Goal: Transaction & Acquisition: Purchase product/service

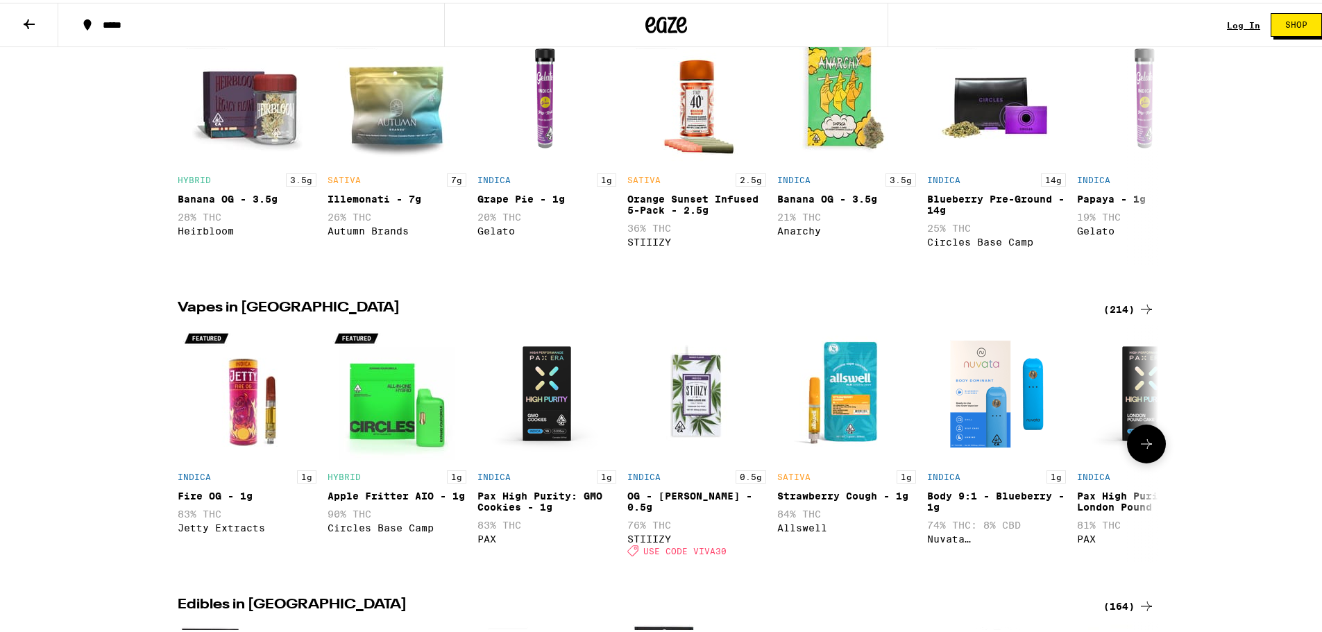
scroll to position [555, 0]
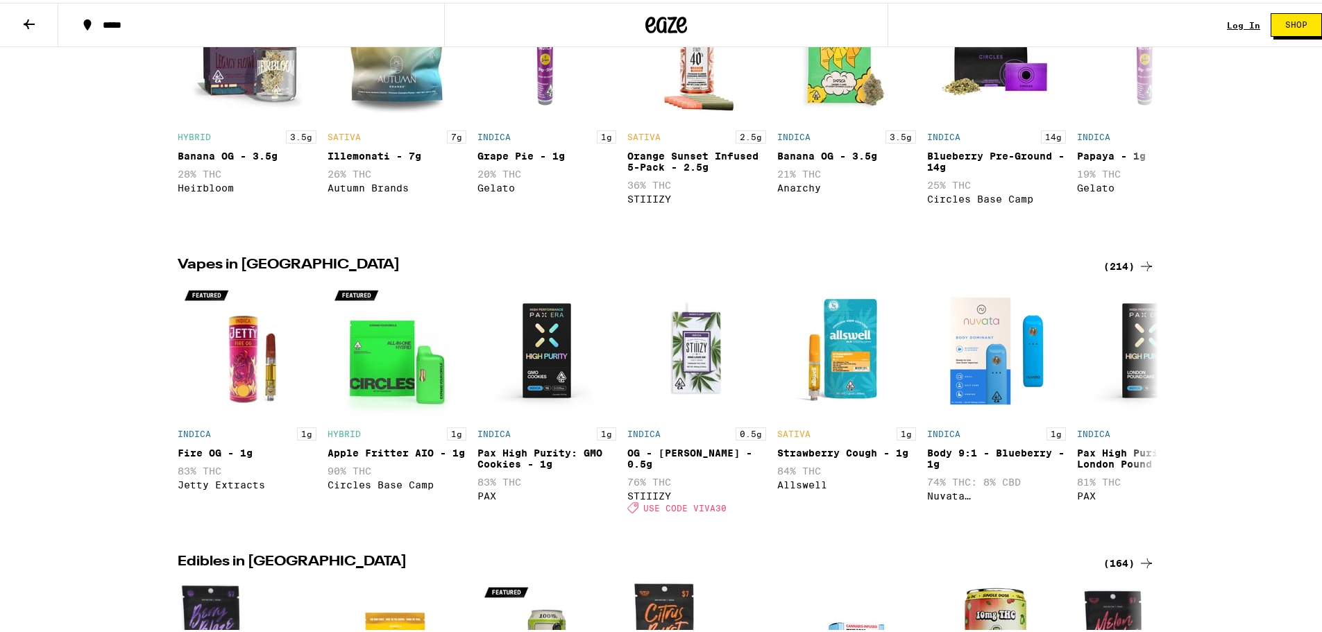
click at [1109, 272] on div "(214)" at bounding box center [1128, 263] width 51 height 17
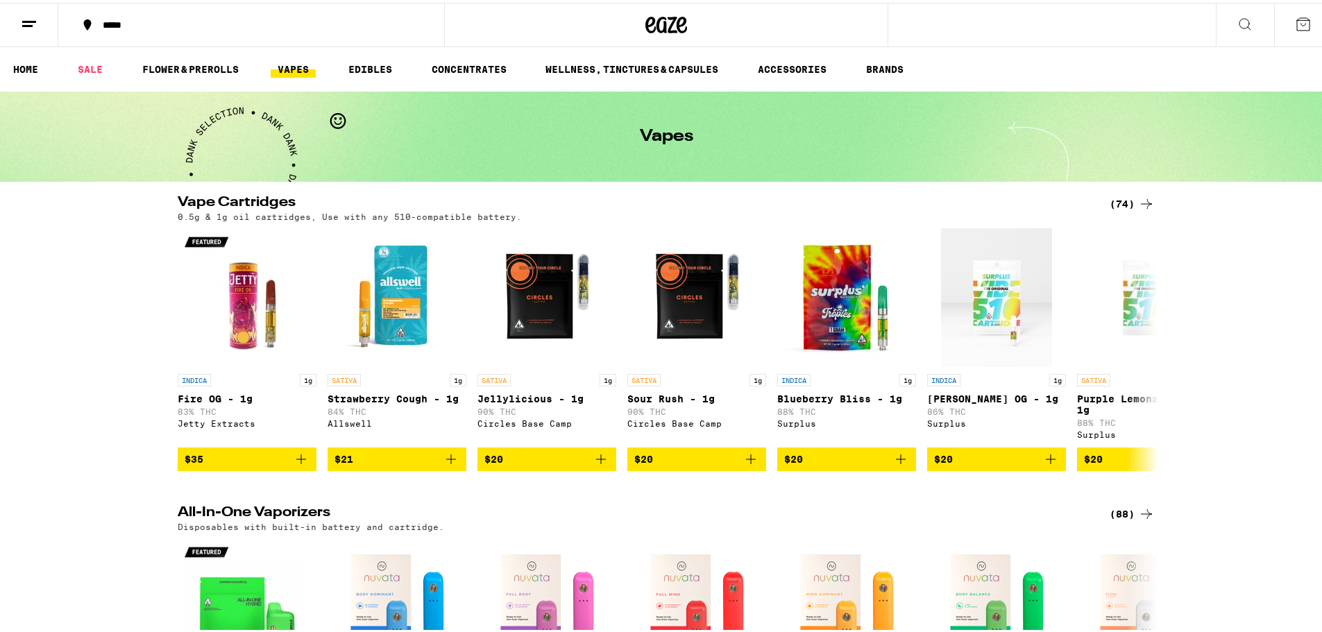
click at [1117, 207] on div "(74)" at bounding box center [1131, 201] width 45 height 17
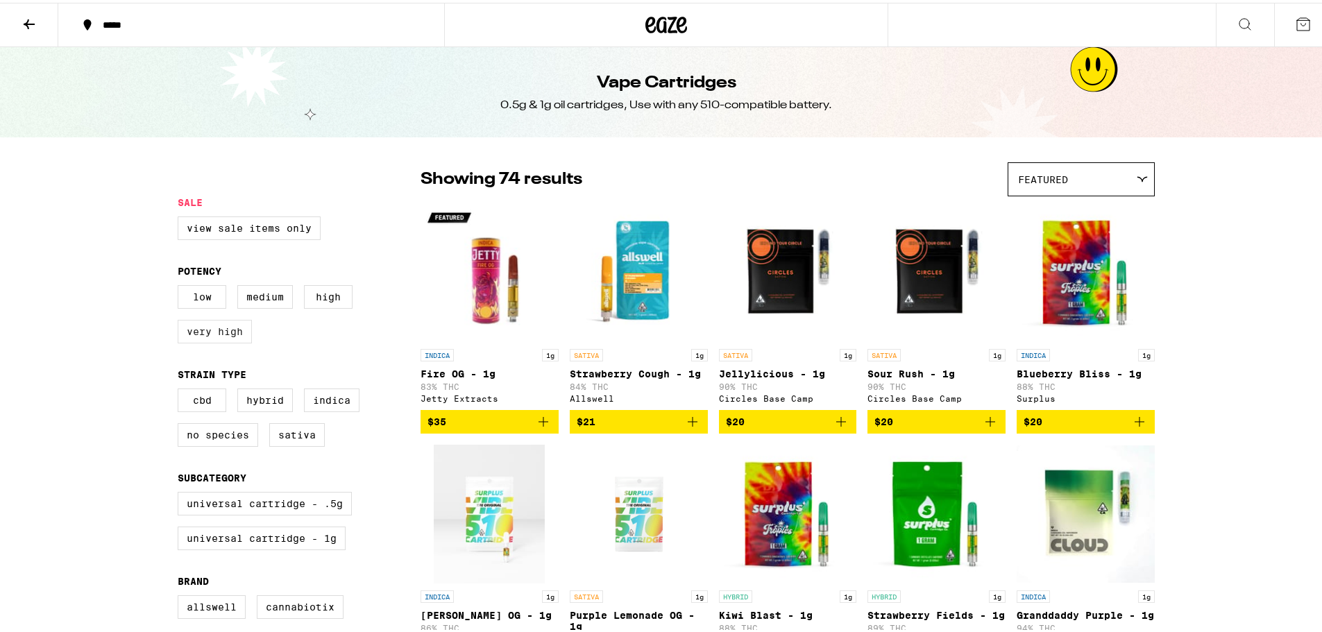
click at [230, 329] on label "Very High" at bounding box center [215, 329] width 74 height 24
click at [181, 285] on input "Very High" at bounding box center [180, 284] width 1 height 1
checkbox input "true"
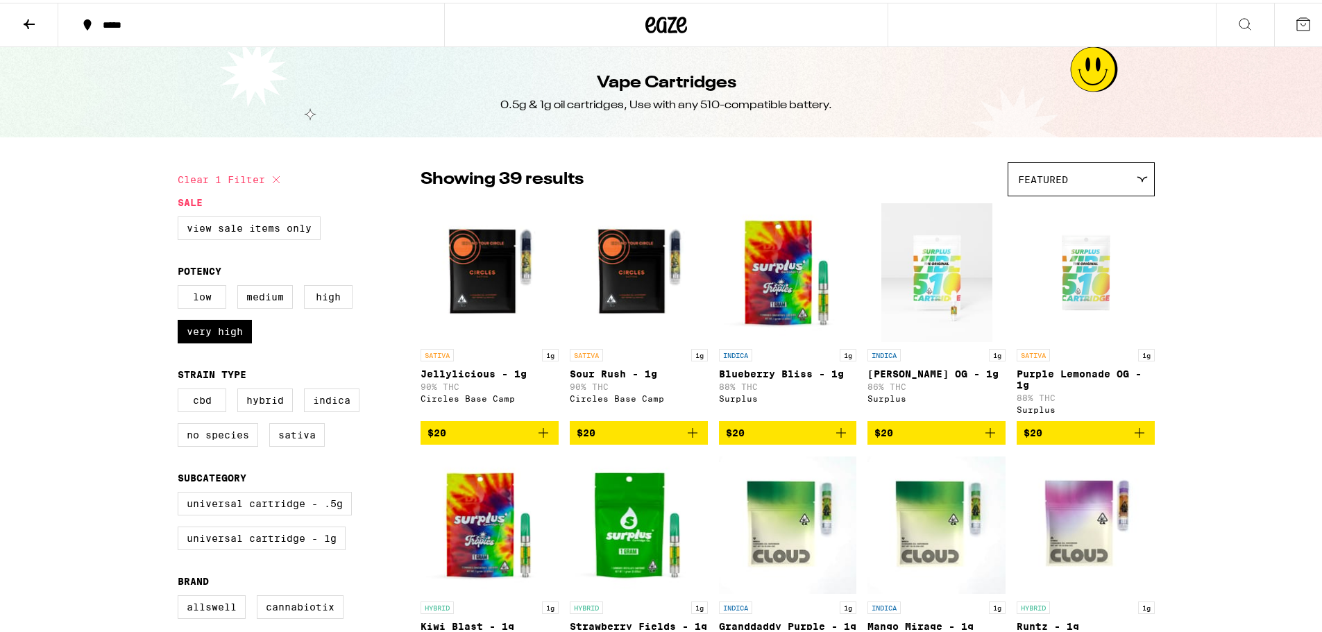
click at [26, 20] on icon at bounding box center [29, 22] width 11 height 10
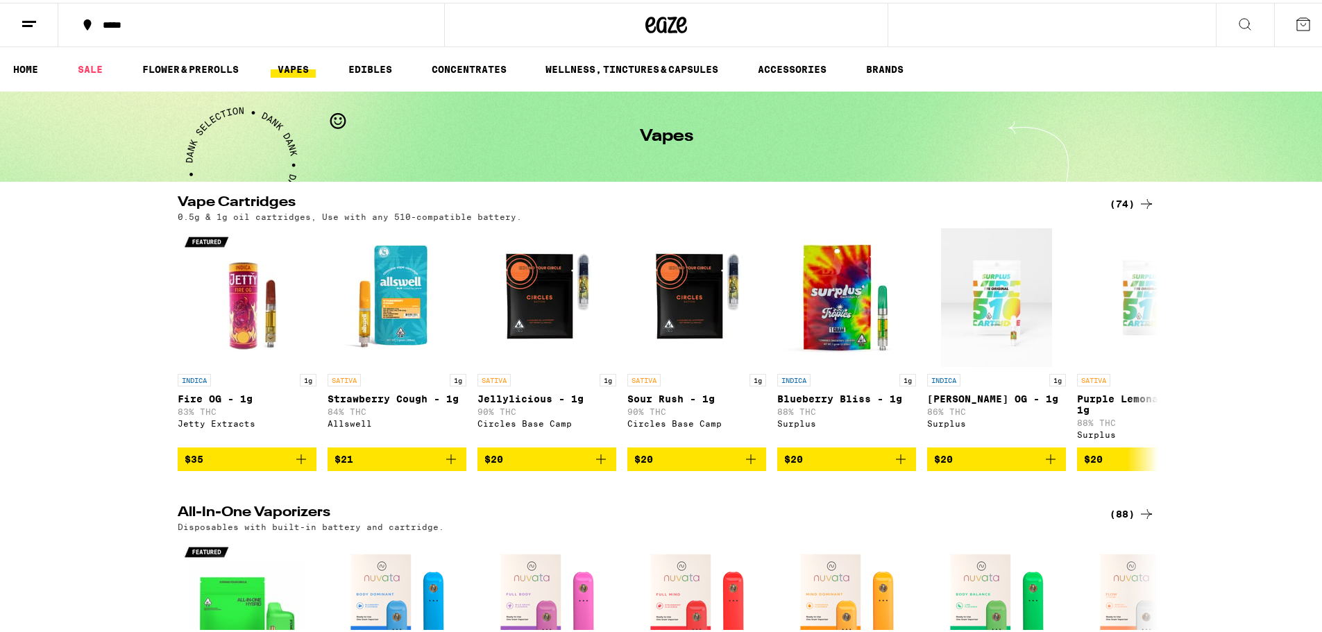
click at [1127, 520] on div "(88)" at bounding box center [1131, 511] width 45 height 17
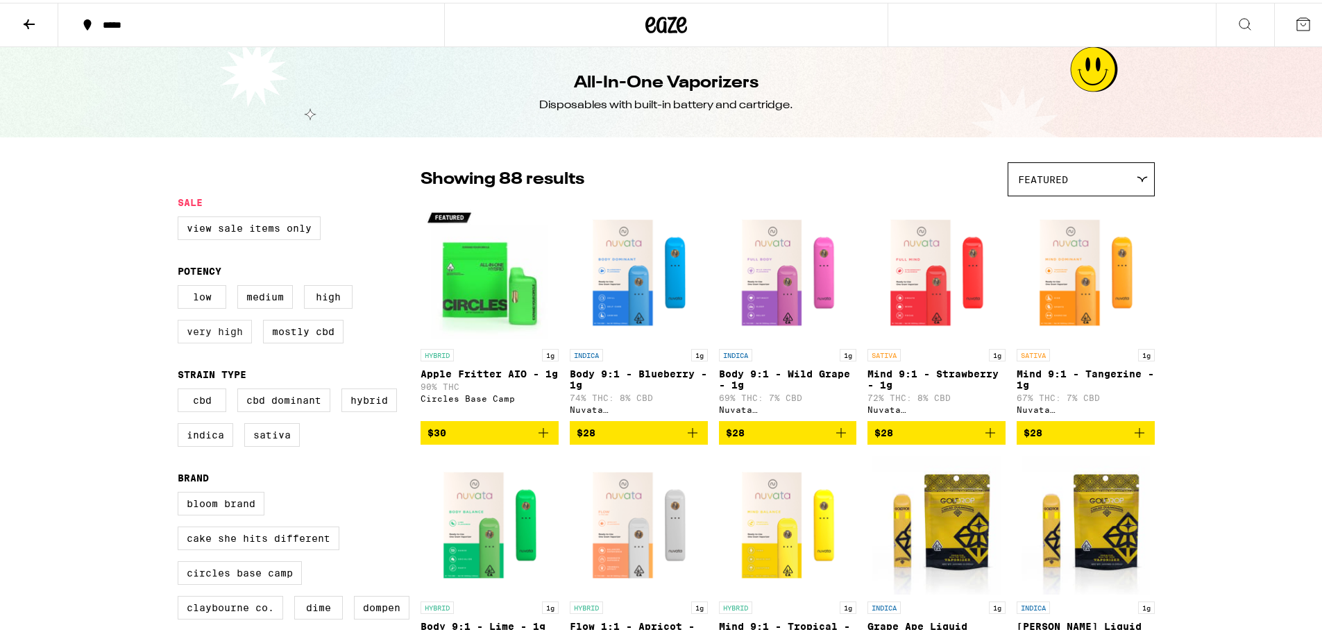
click at [230, 337] on label "Very High" at bounding box center [215, 329] width 74 height 24
click at [181, 285] on input "Very High" at bounding box center [180, 284] width 1 height 1
checkbox input "true"
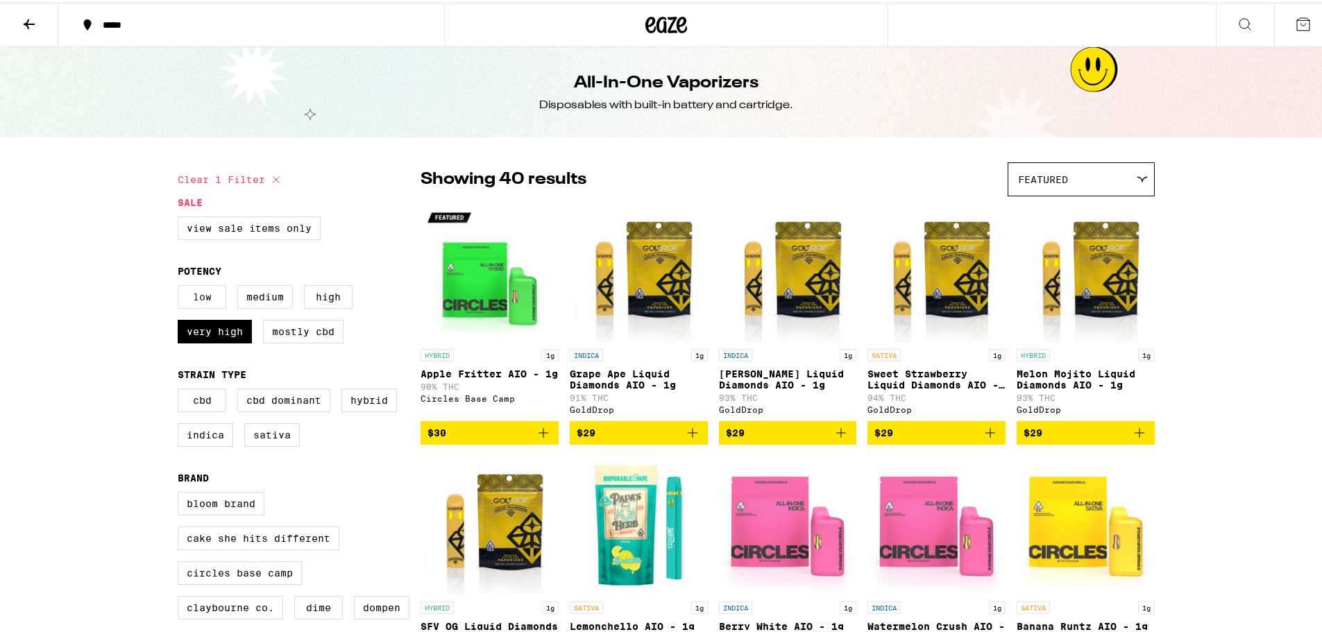
click at [203, 298] on label "Low" at bounding box center [202, 294] width 49 height 24
click at [181, 285] on input "Low" at bounding box center [180, 284] width 1 height 1
checkbox input "true"
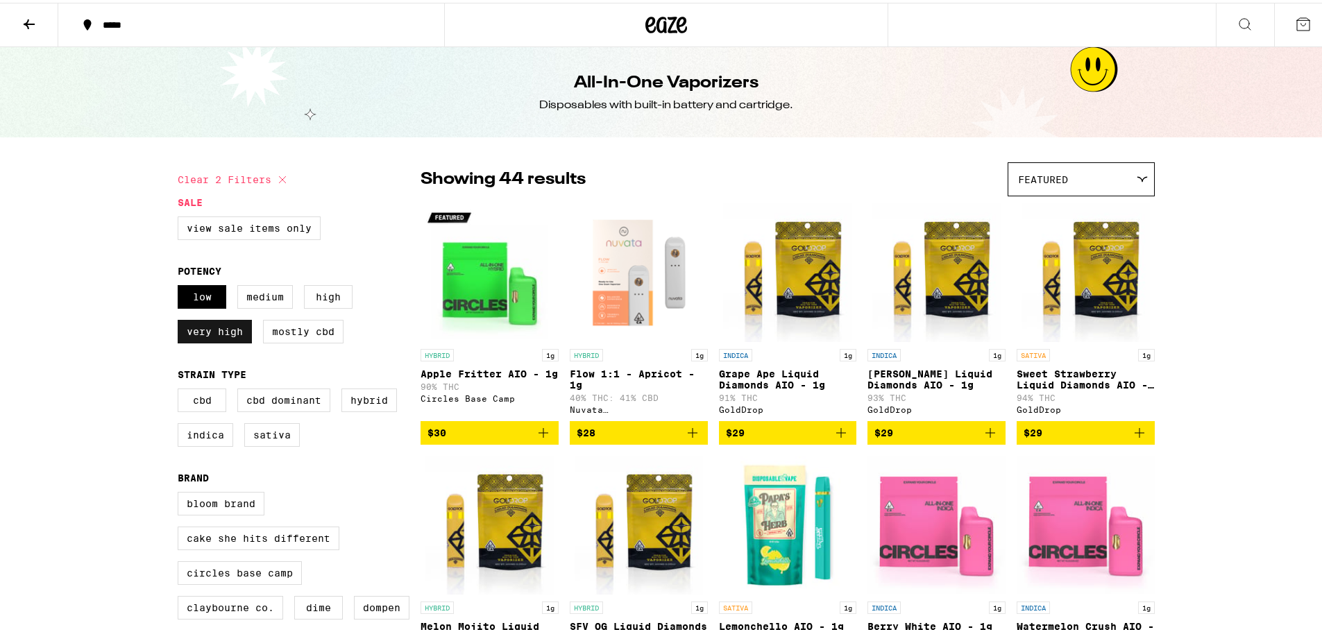
click at [198, 338] on label "Very High" at bounding box center [215, 329] width 74 height 24
click at [181, 285] on input "Very High" at bounding box center [180, 284] width 1 height 1
checkbox input "false"
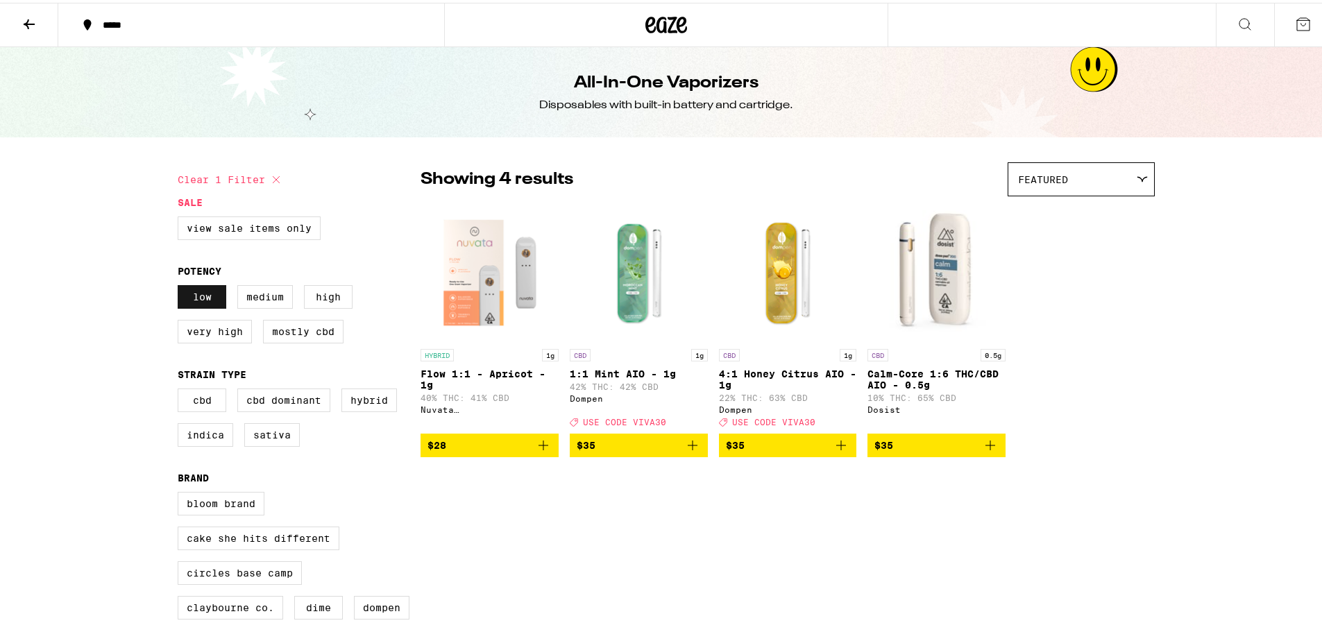
click at [206, 304] on label "Low" at bounding box center [202, 294] width 49 height 24
click at [181, 285] on input "Low" at bounding box center [180, 284] width 1 height 1
checkbox input "false"
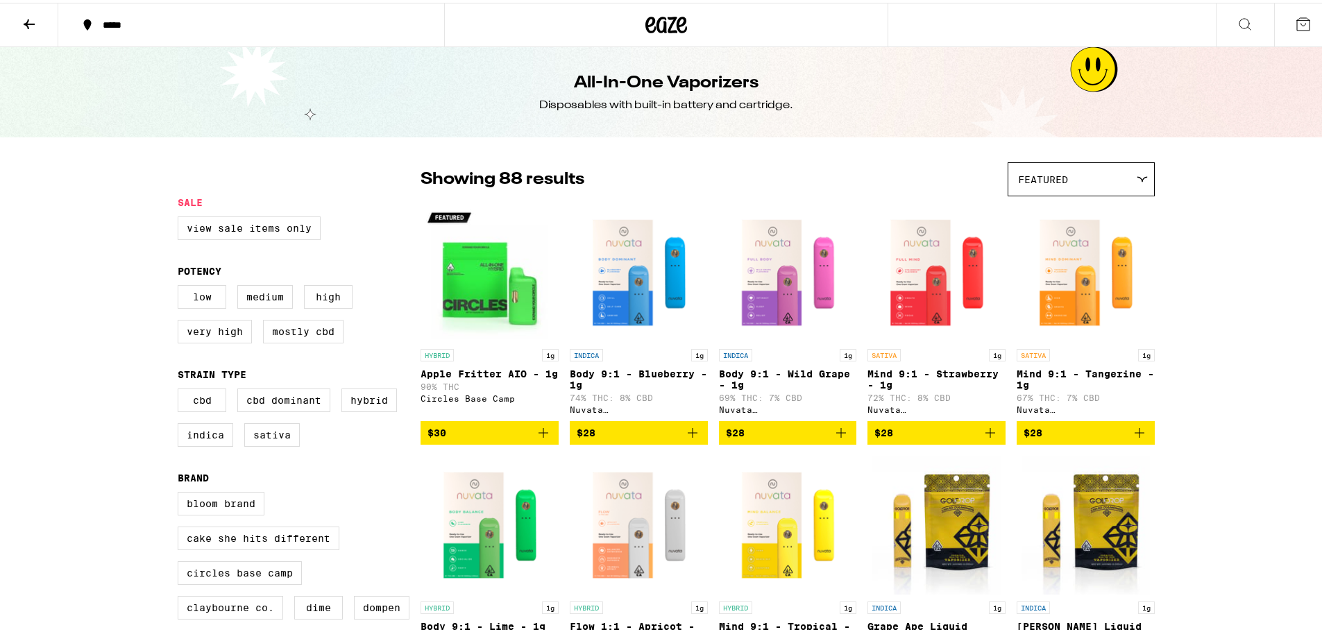
click at [31, 24] on icon at bounding box center [29, 21] width 17 height 17
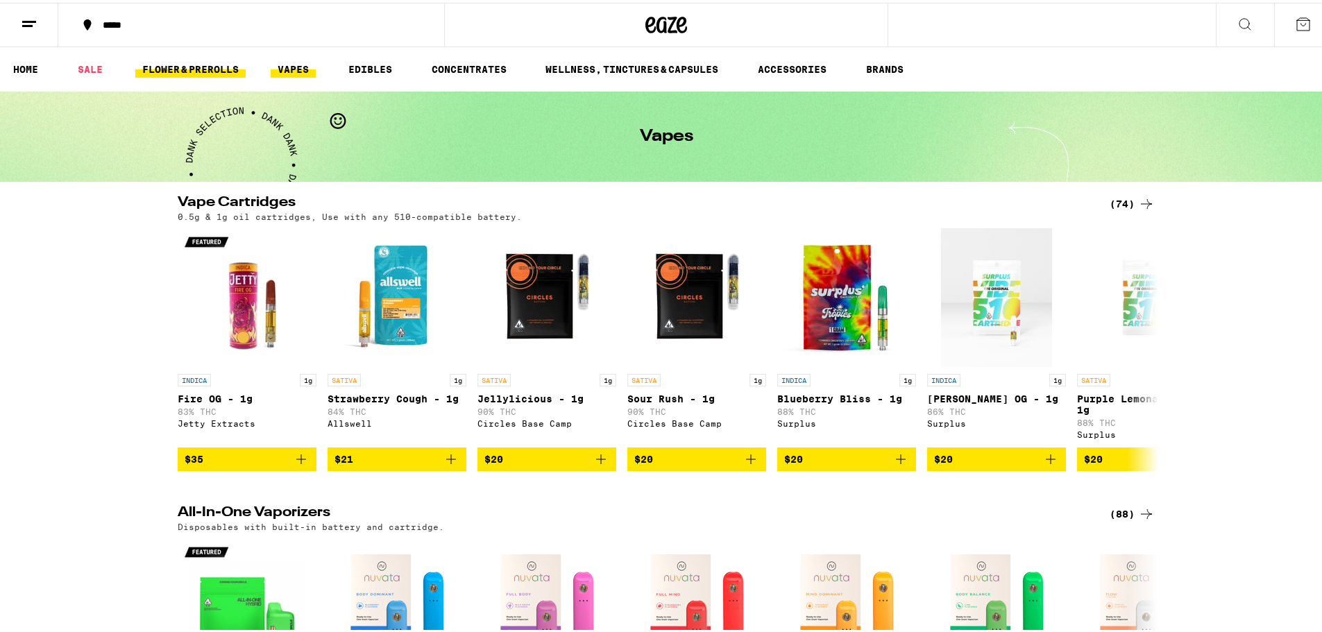
click at [231, 66] on link "FLOWER & PREROLLS" at bounding box center [190, 66] width 110 height 17
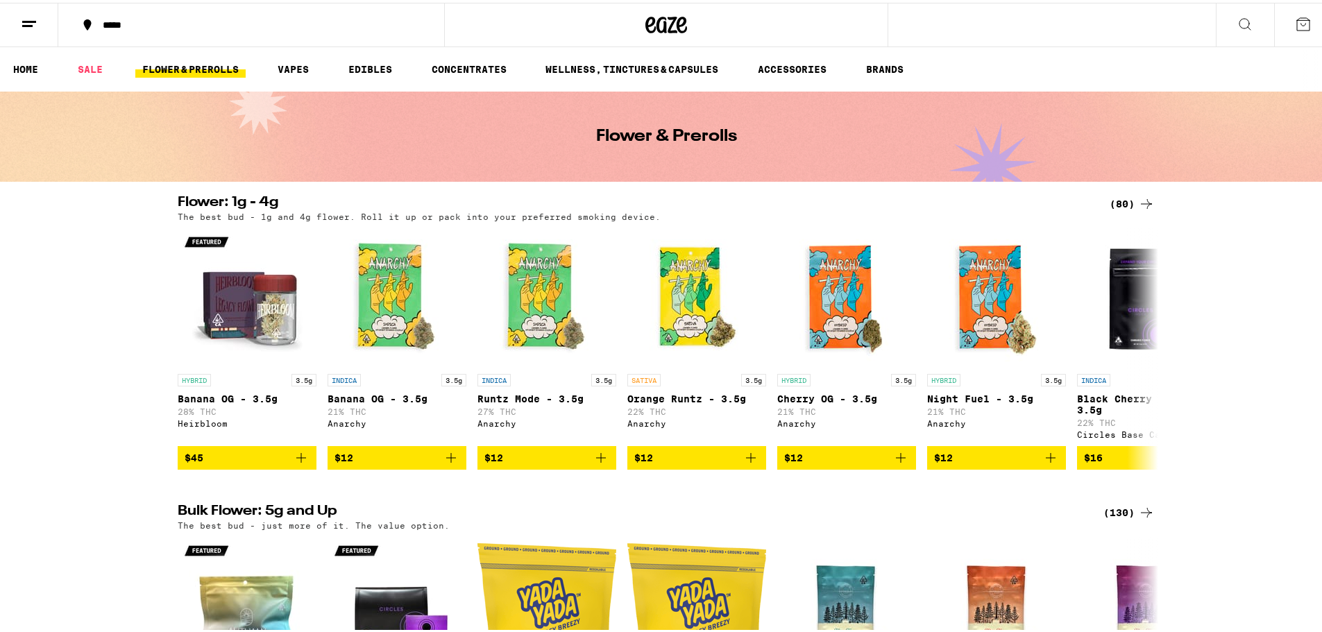
click at [1125, 200] on div "(80)" at bounding box center [1131, 201] width 45 height 17
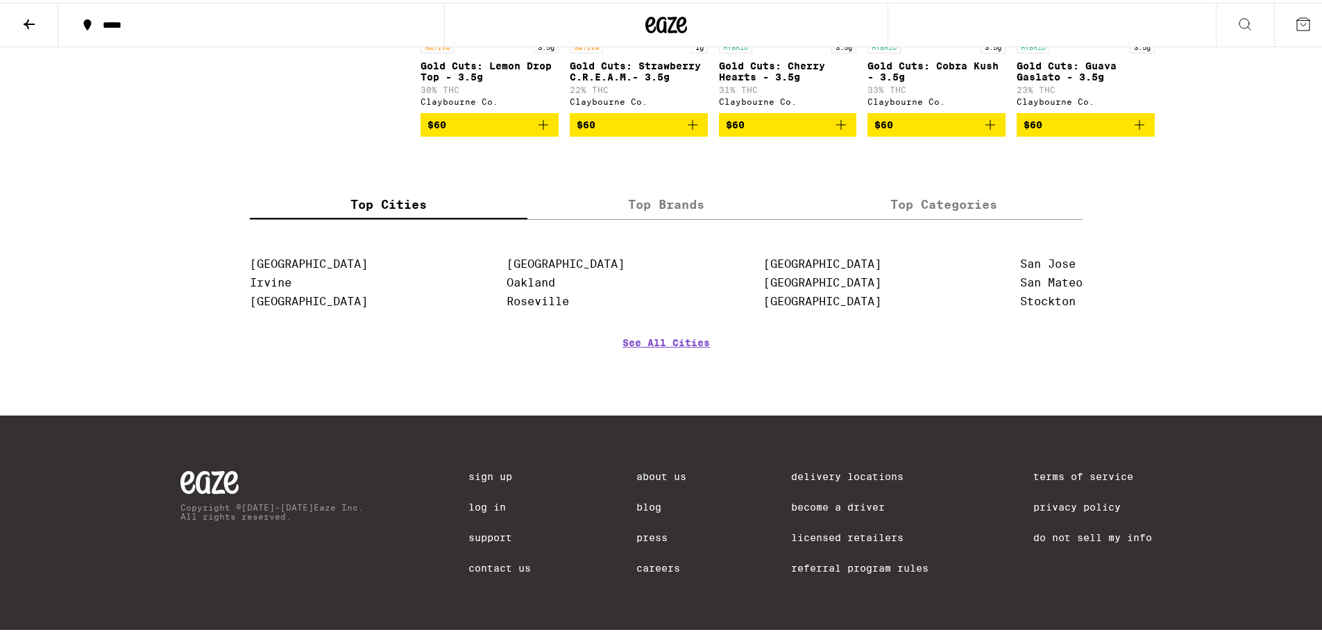
scroll to position [4207, 0]
click at [654, 562] on link "Careers" at bounding box center [661, 565] width 50 height 11
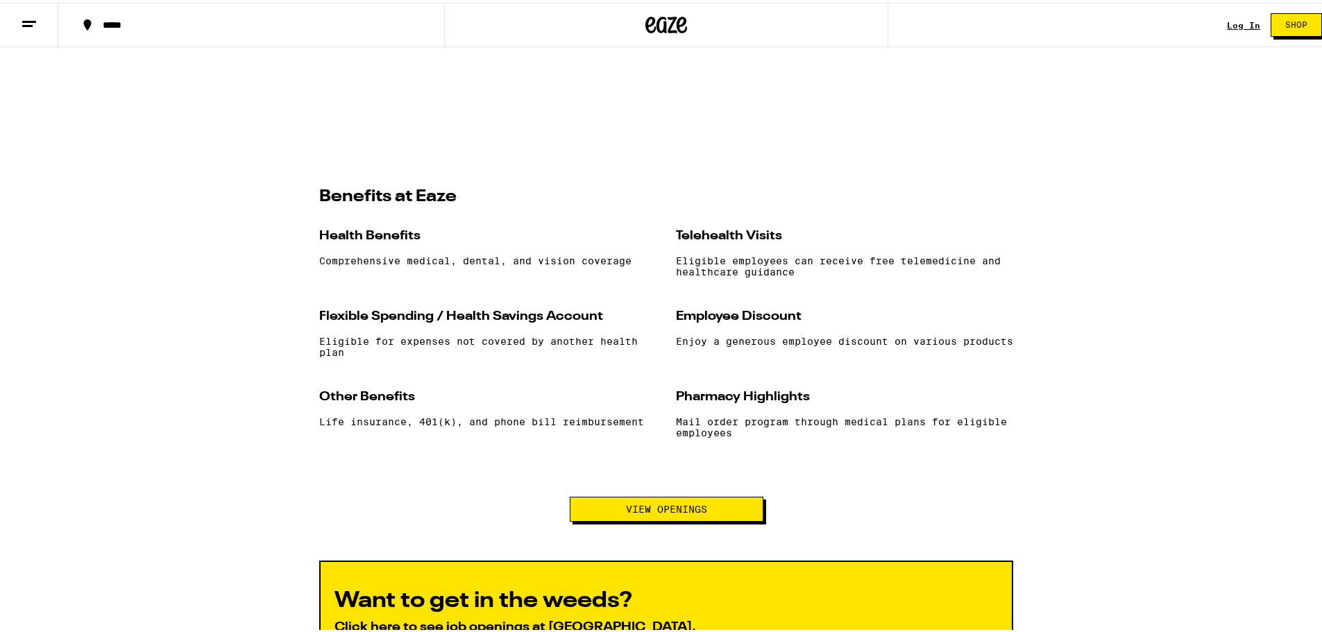
scroll to position [1110, 0]
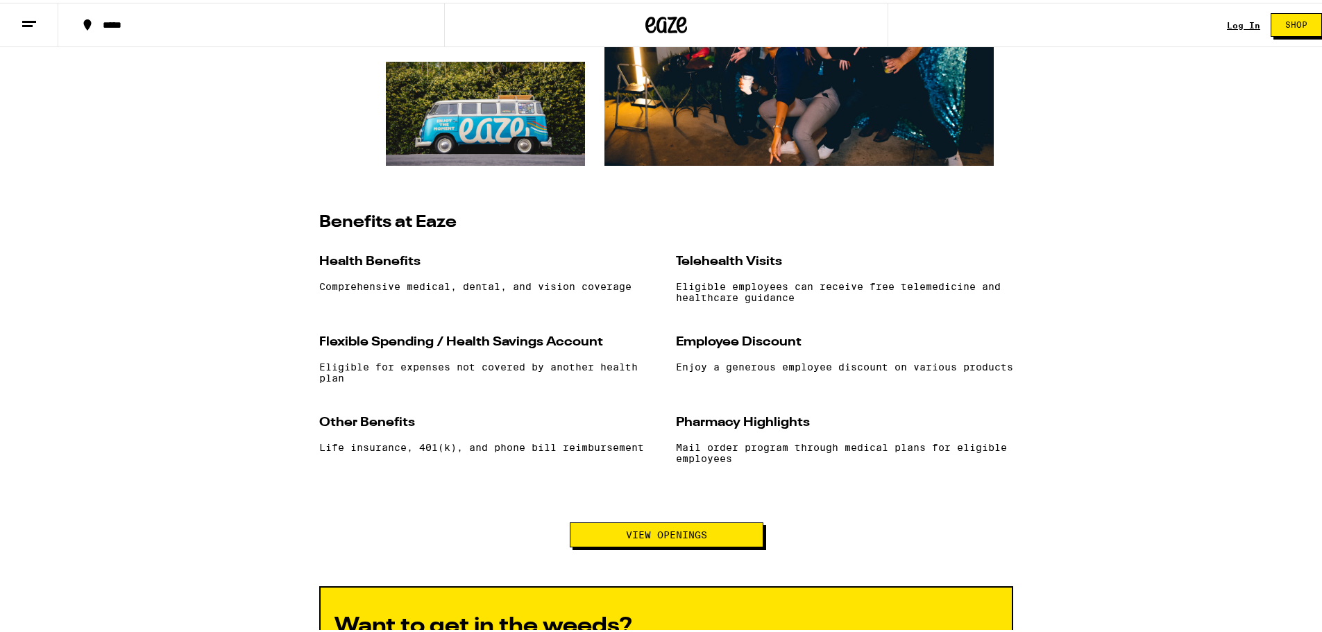
click at [631, 537] on span "View Openings" at bounding box center [666, 532] width 81 height 10
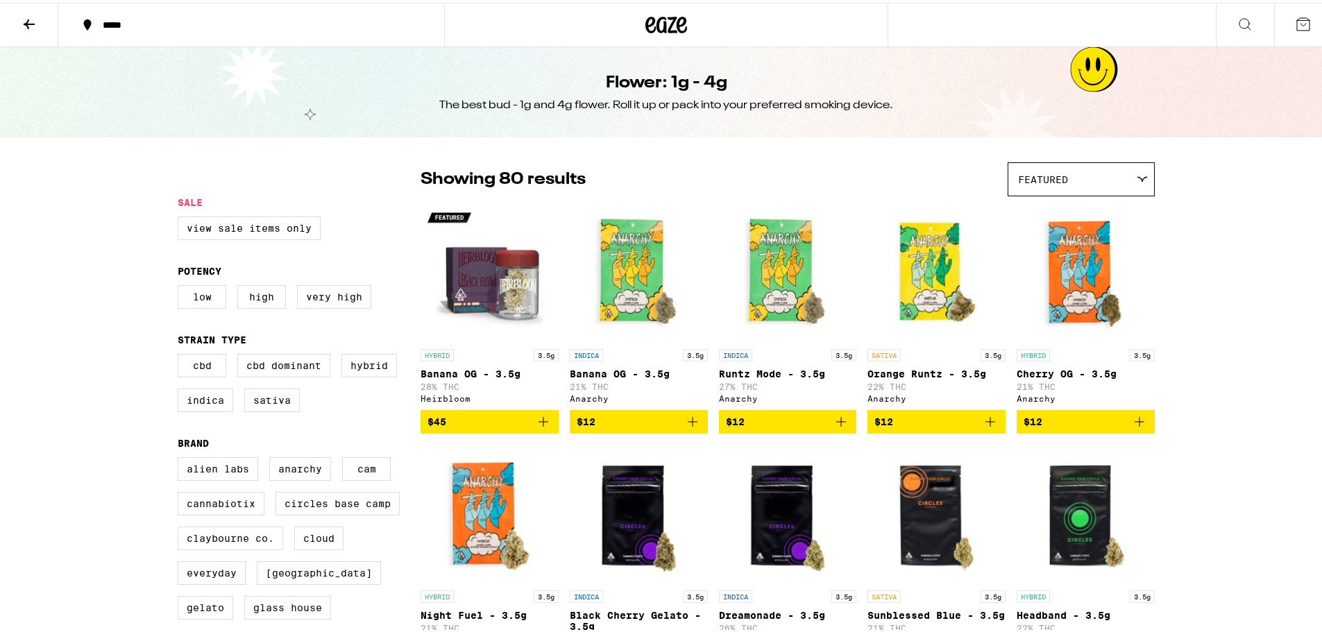
click at [31, 23] on icon at bounding box center [29, 21] width 17 height 17
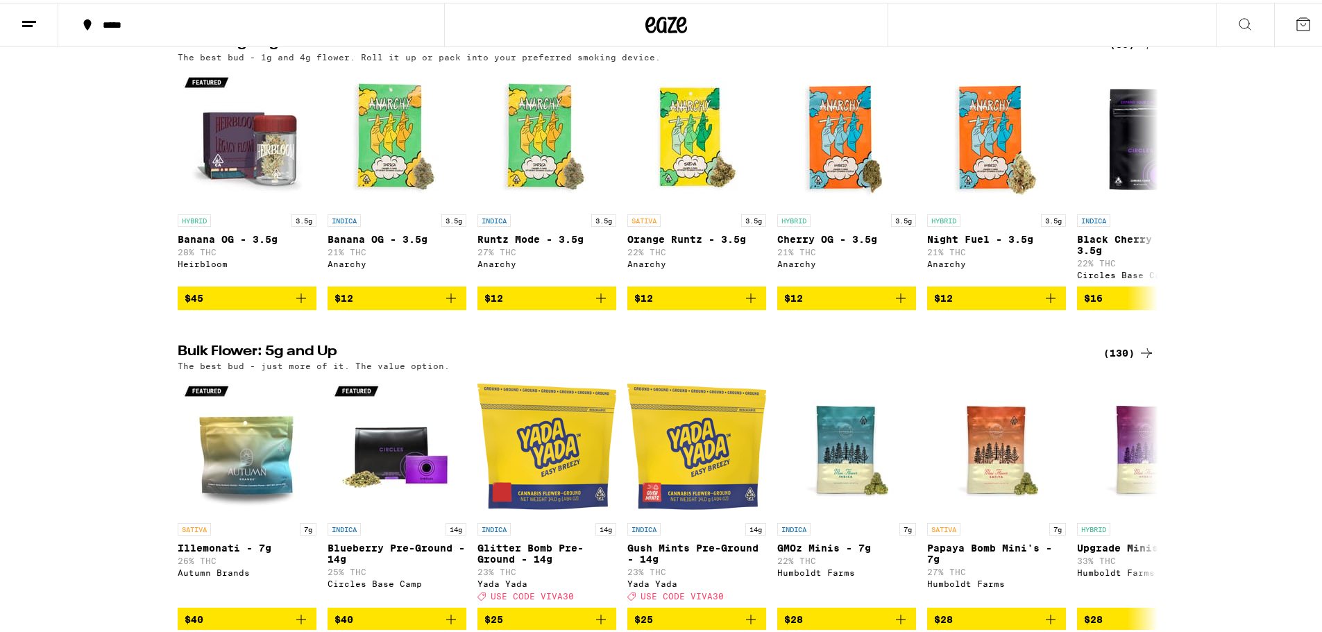
scroll to position [185, 0]
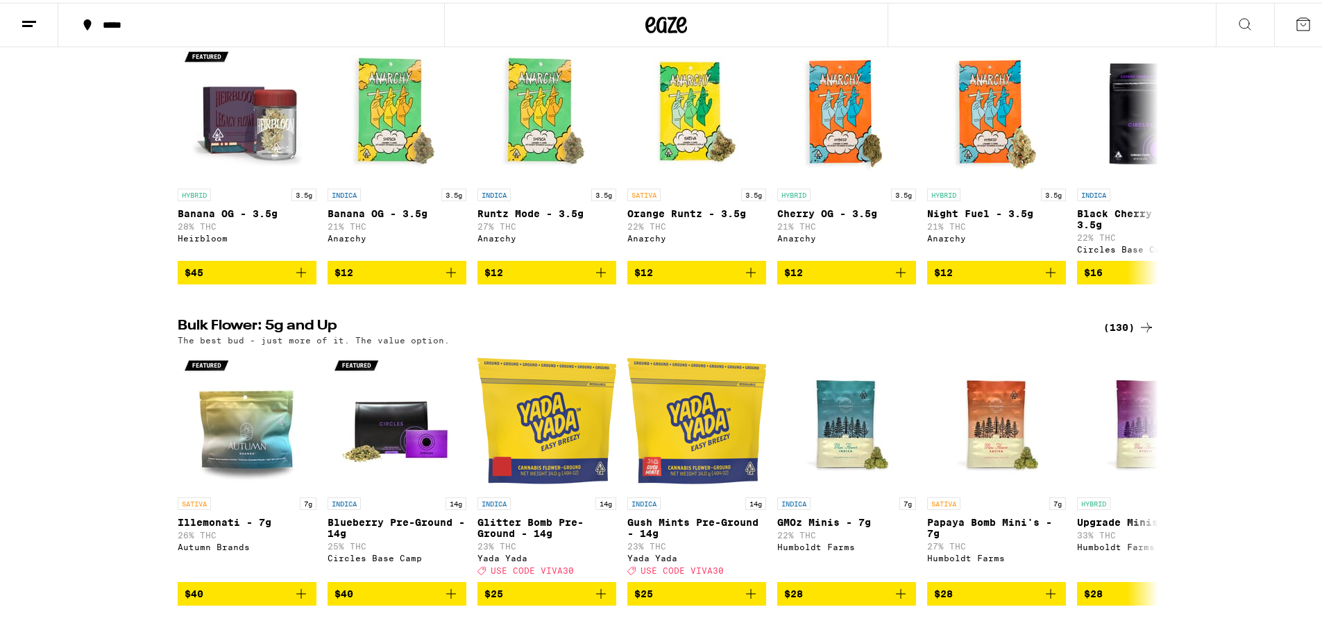
click at [1127, 332] on div "(130)" at bounding box center [1128, 324] width 51 height 17
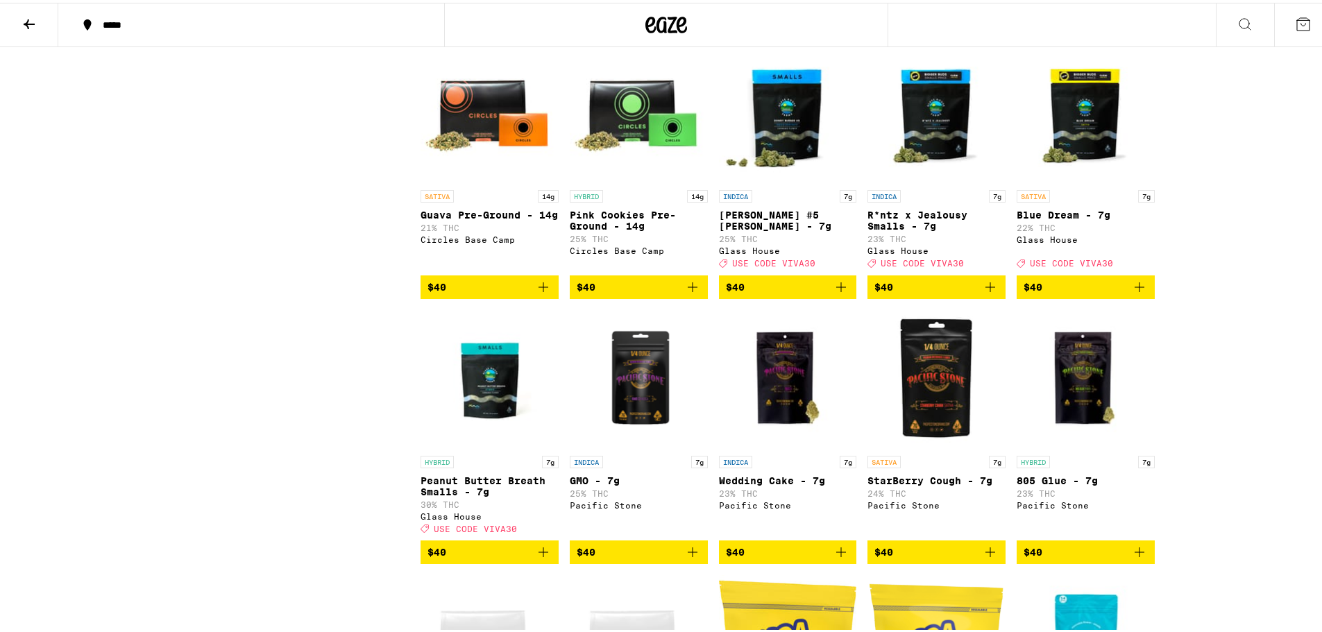
scroll to position [1356, 0]
